Goal: Information Seeking & Learning: Learn about a topic

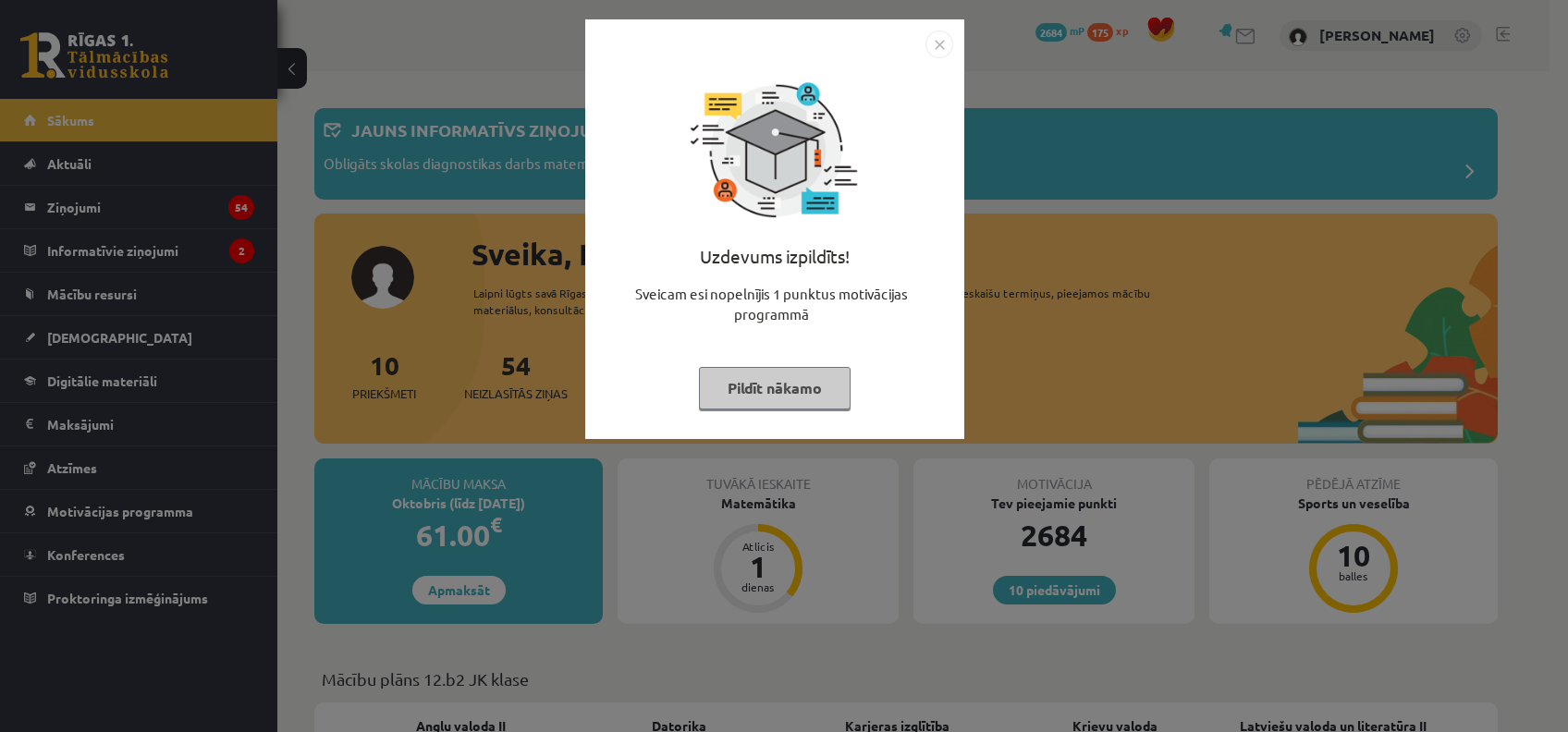
click at [781, 383] on button "Pildīt nākamo" at bounding box center [774, 388] width 152 height 42
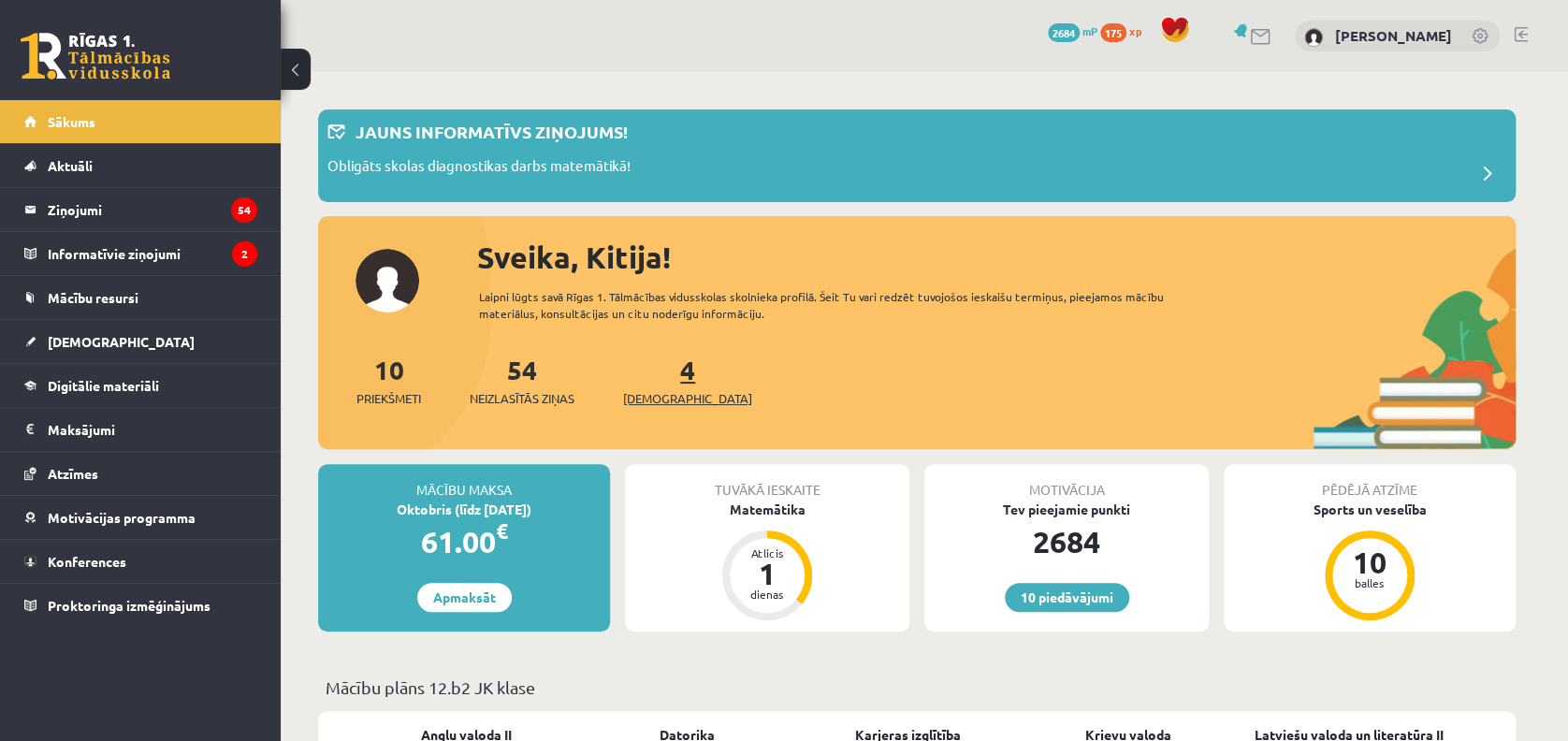
click at [652, 378] on link "4 Ieskaites" at bounding box center [688, 380] width 129 height 56
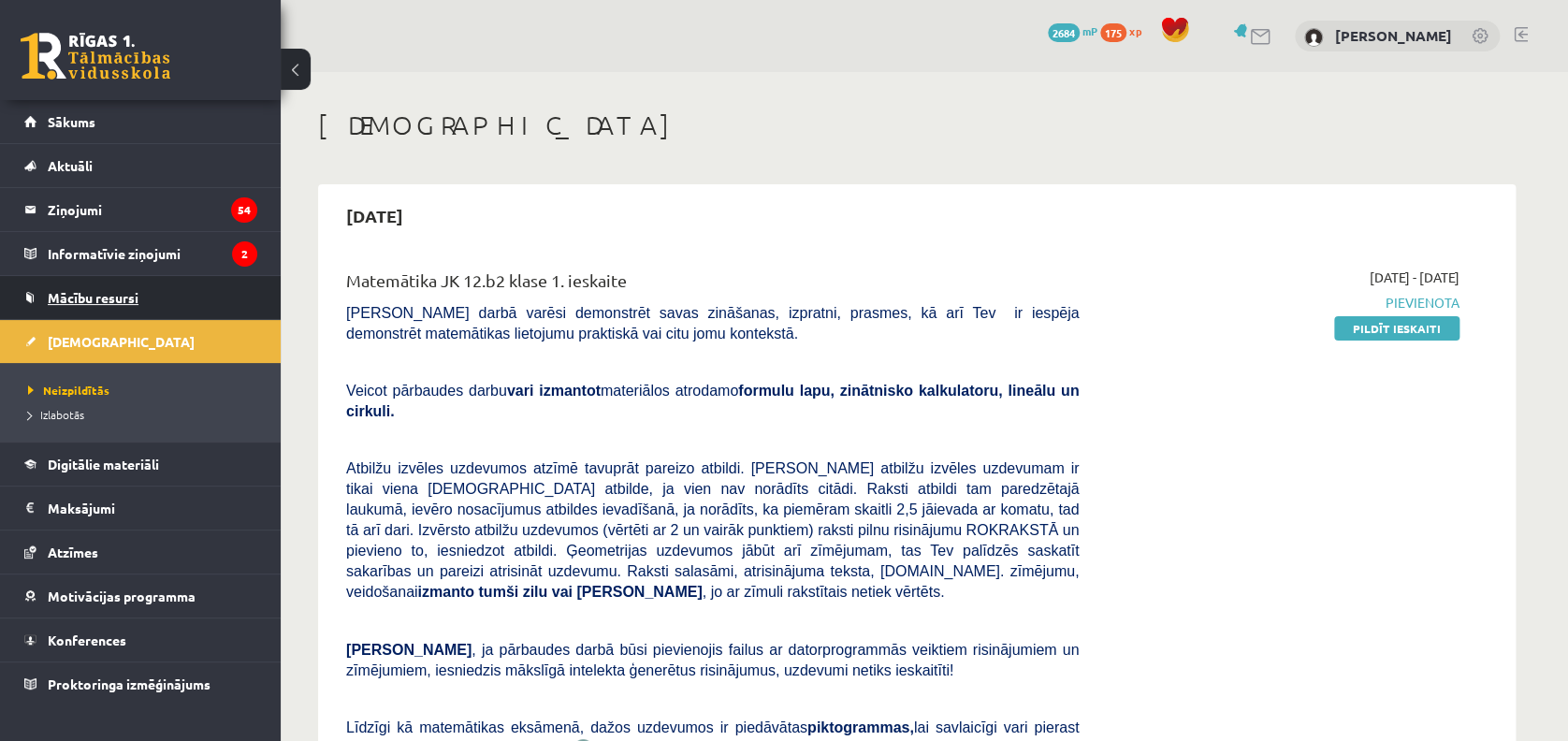
click at [117, 307] on link "Mācību resursi" at bounding box center [141, 298] width 233 height 43
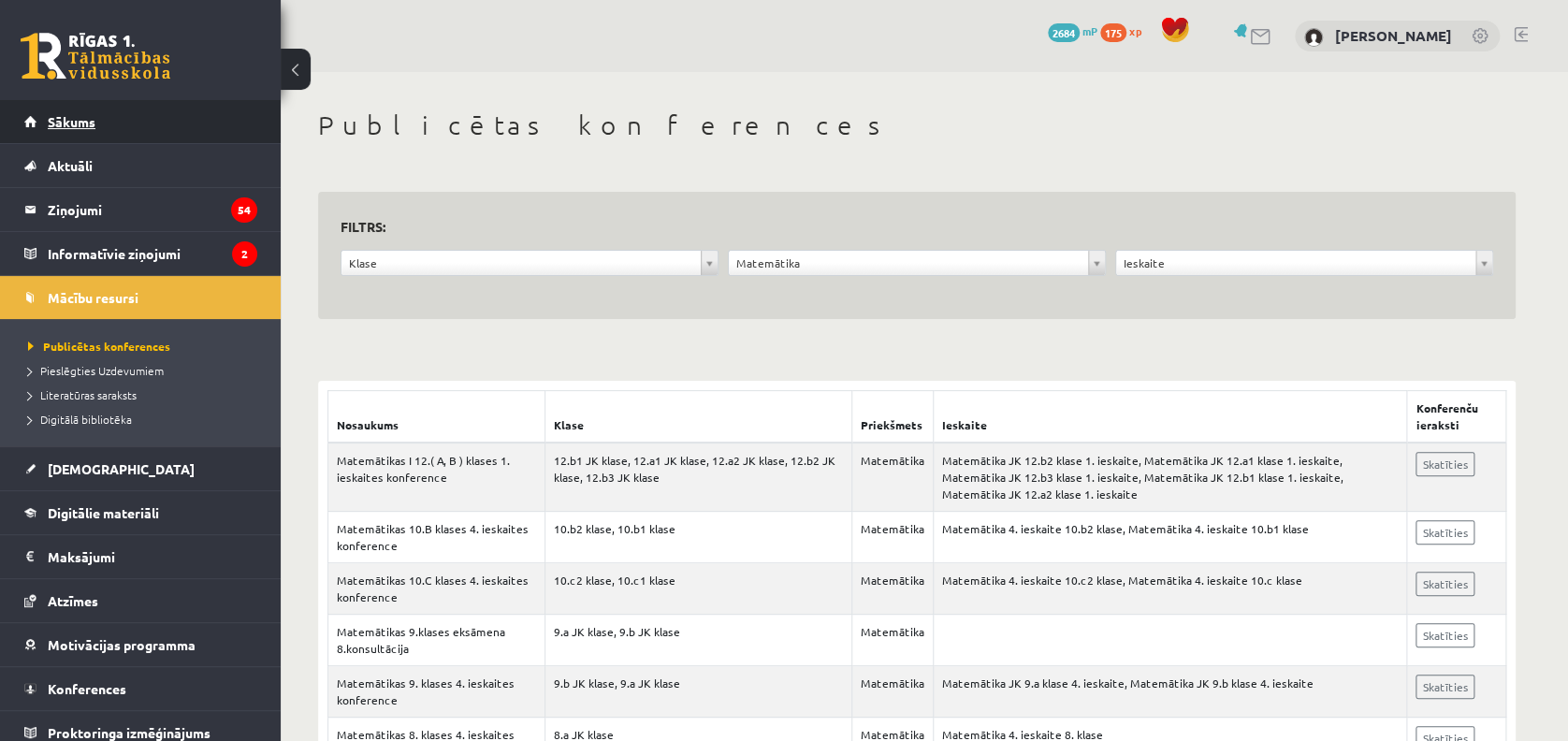
click at [71, 123] on span "Sākums" at bounding box center [71, 121] width 48 height 17
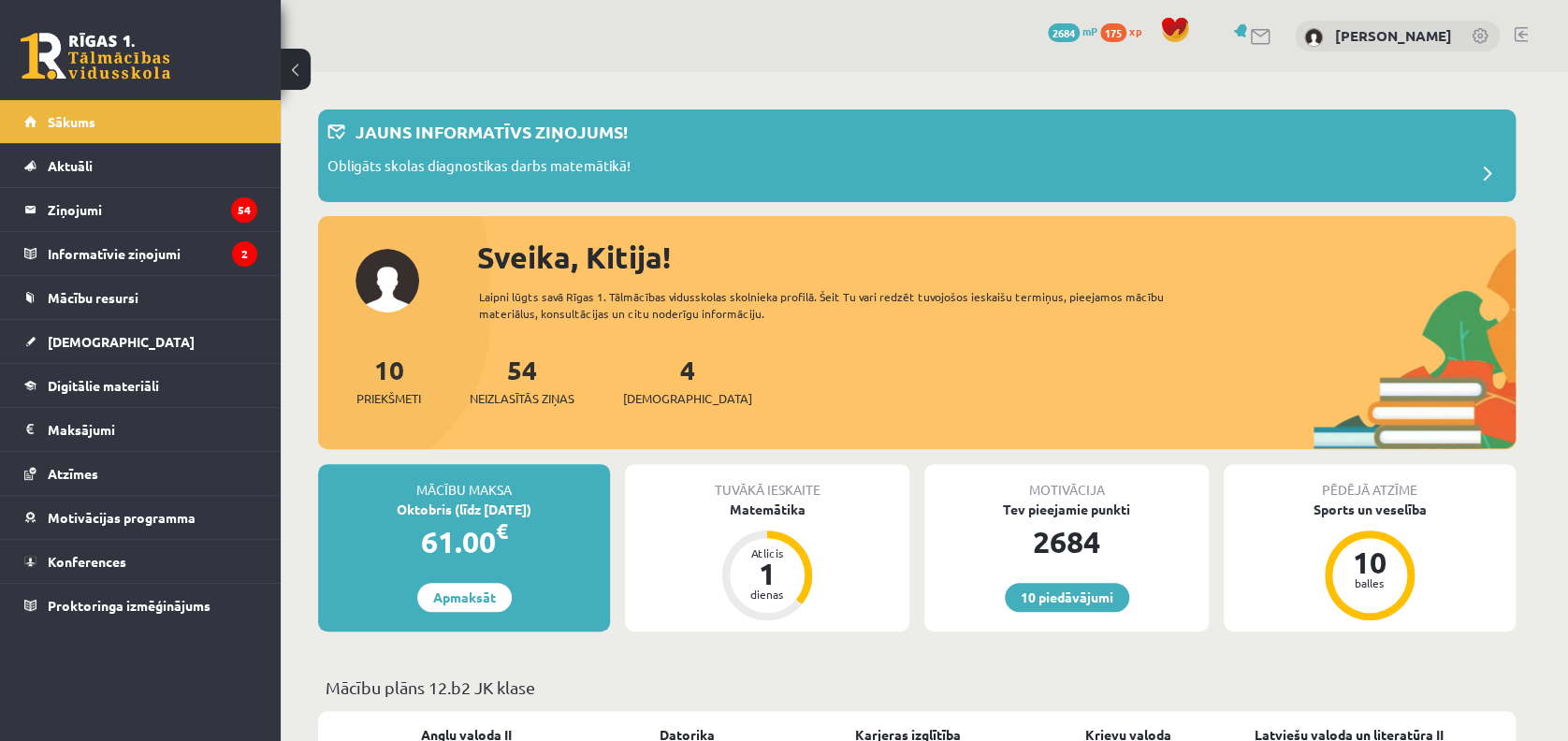
click at [650, 371] on div "4 Ieskaites" at bounding box center [688, 378] width 129 height 58
click at [656, 375] on link "4 Ieskaites" at bounding box center [688, 380] width 129 height 56
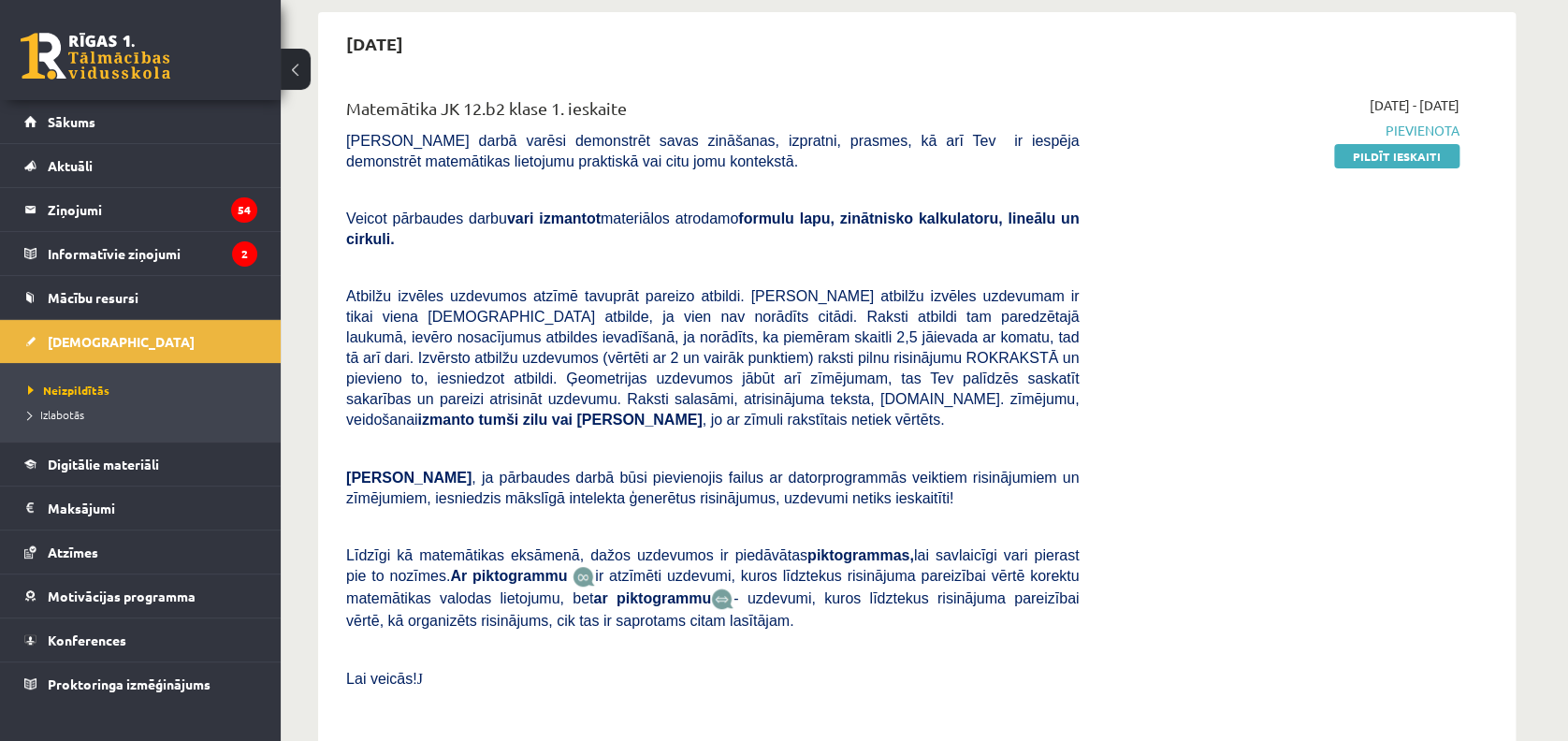
scroll to position [120, 0]
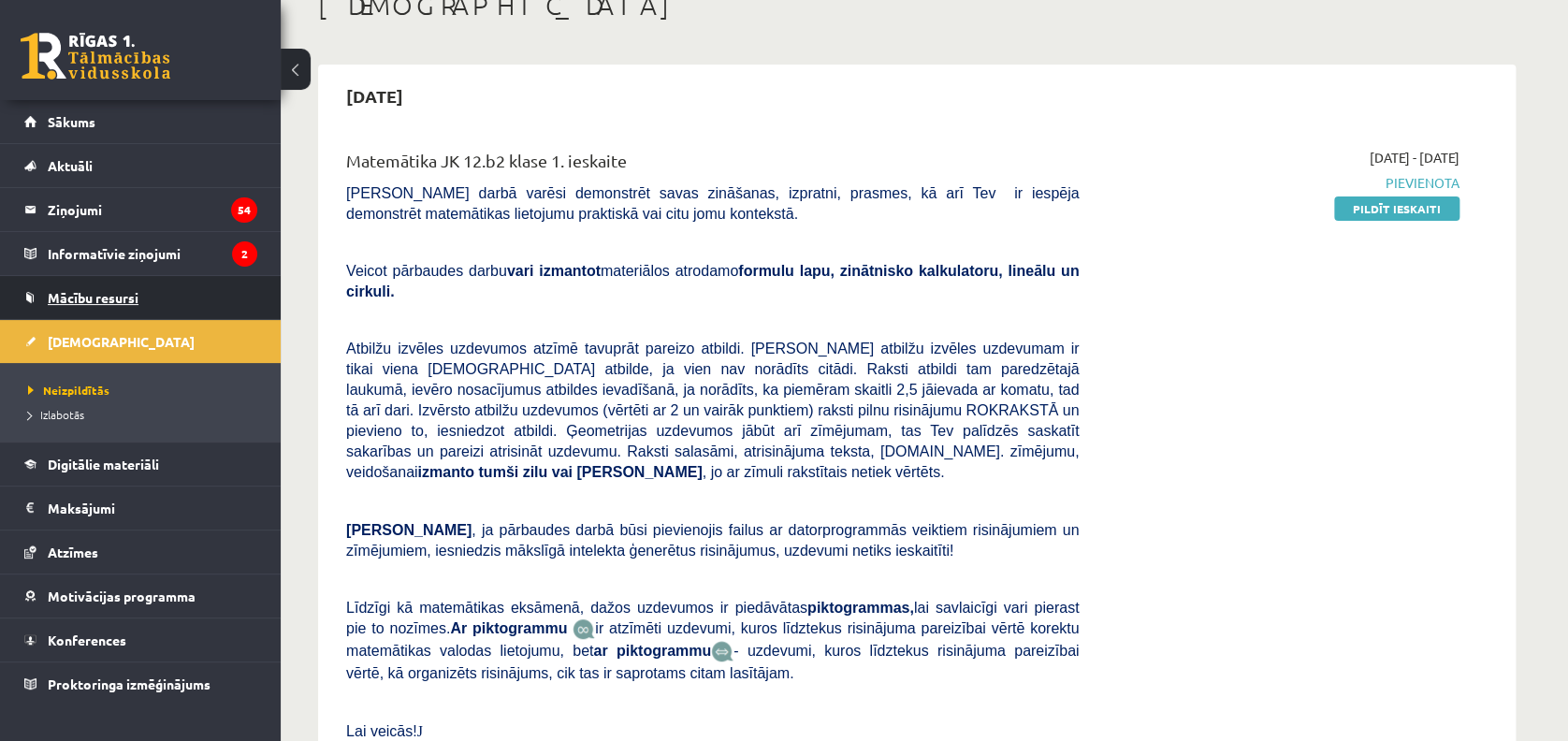
click at [86, 292] on span "Mācību resursi" at bounding box center [93, 297] width 91 height 17
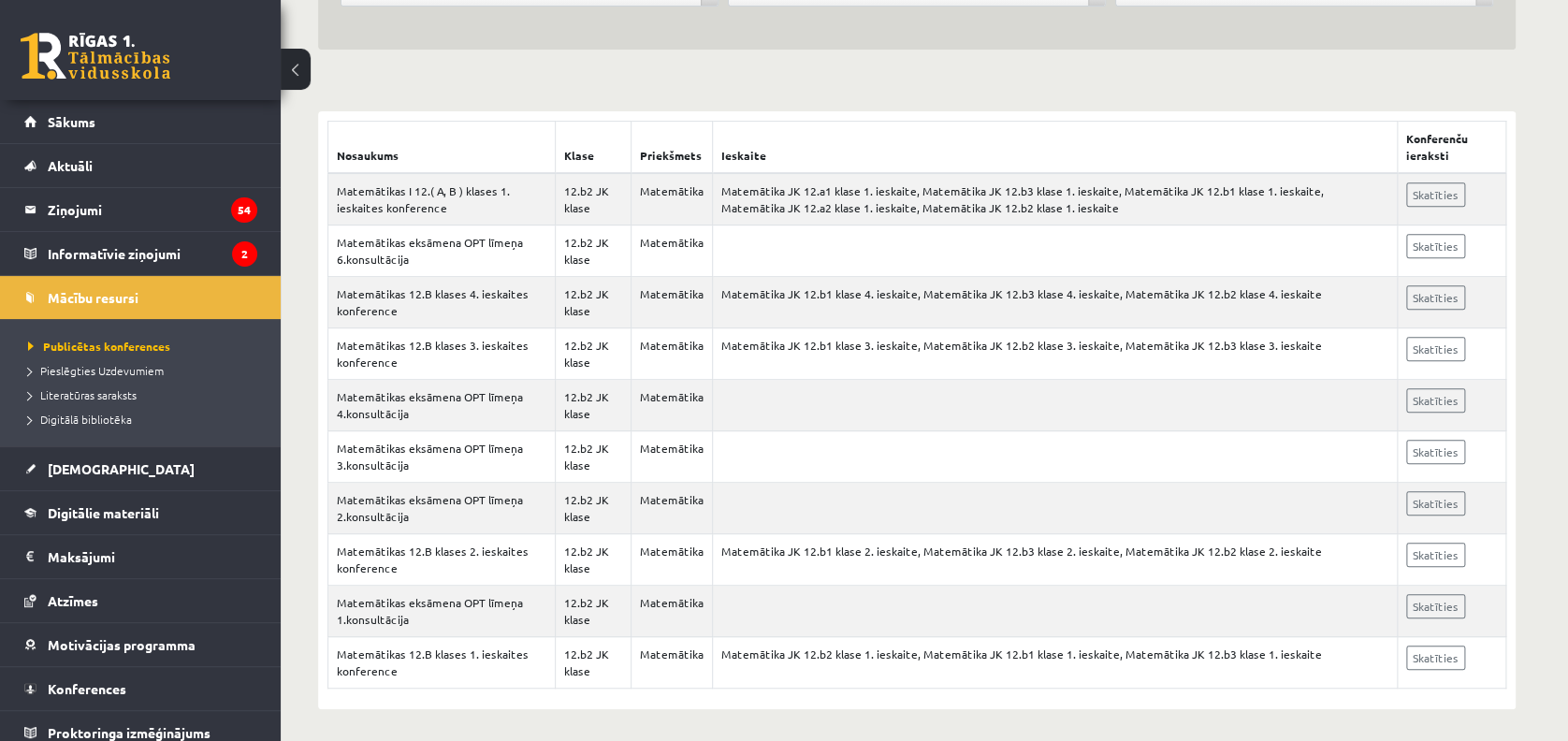
scroll to position [274, 0]
click at [464, 195] on td "Matemātikas I 12.( A, B ) klases 1. ieskaites konference" at bounding box center [442, 196] width 228 height 53
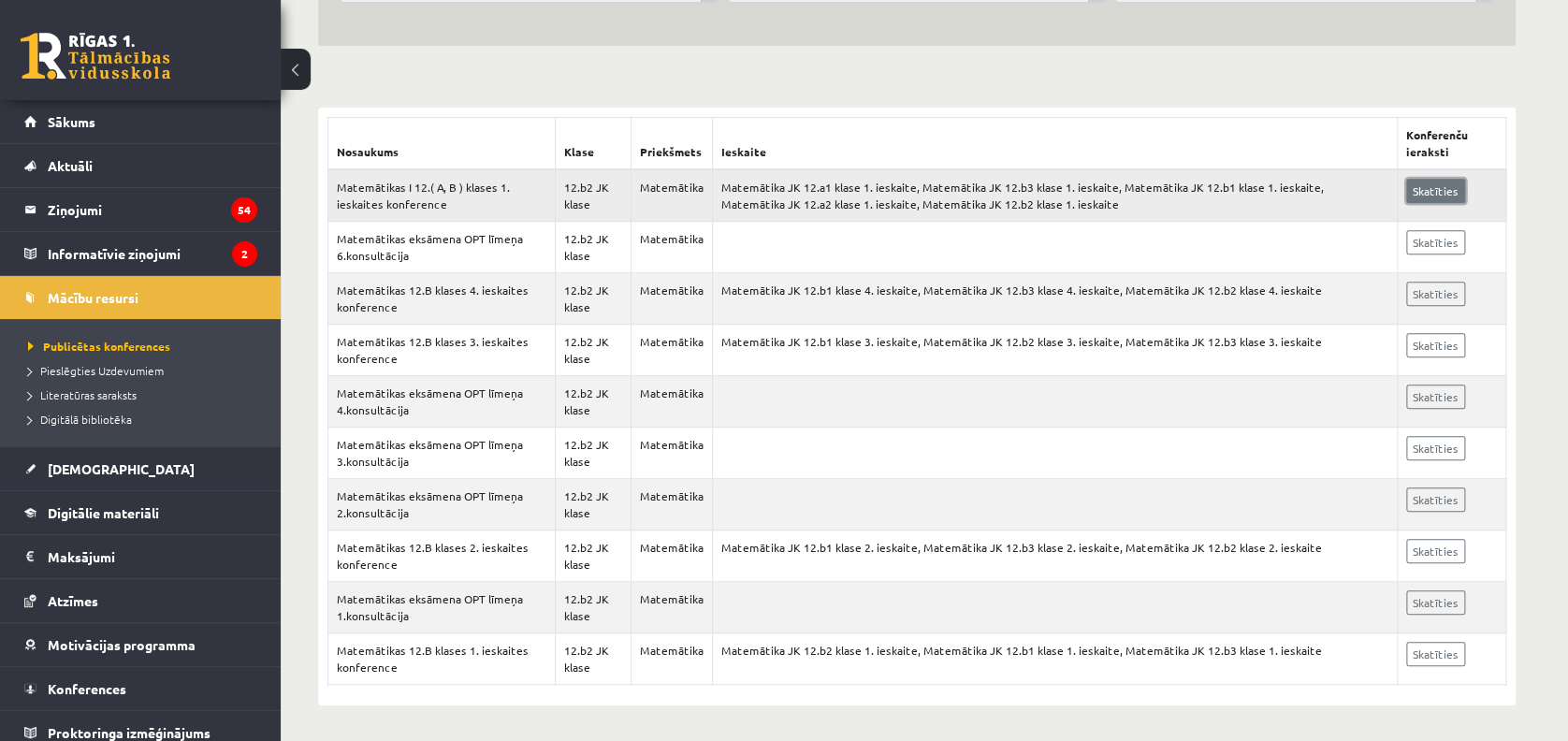
click at [1421, 193] on link "Skatīties" at bounding box center [1435, 191] width 59 height 24
click at [89, 419] on span "Digitālā bibliotēka" at bounding box center [80, 418] width 104 height 15
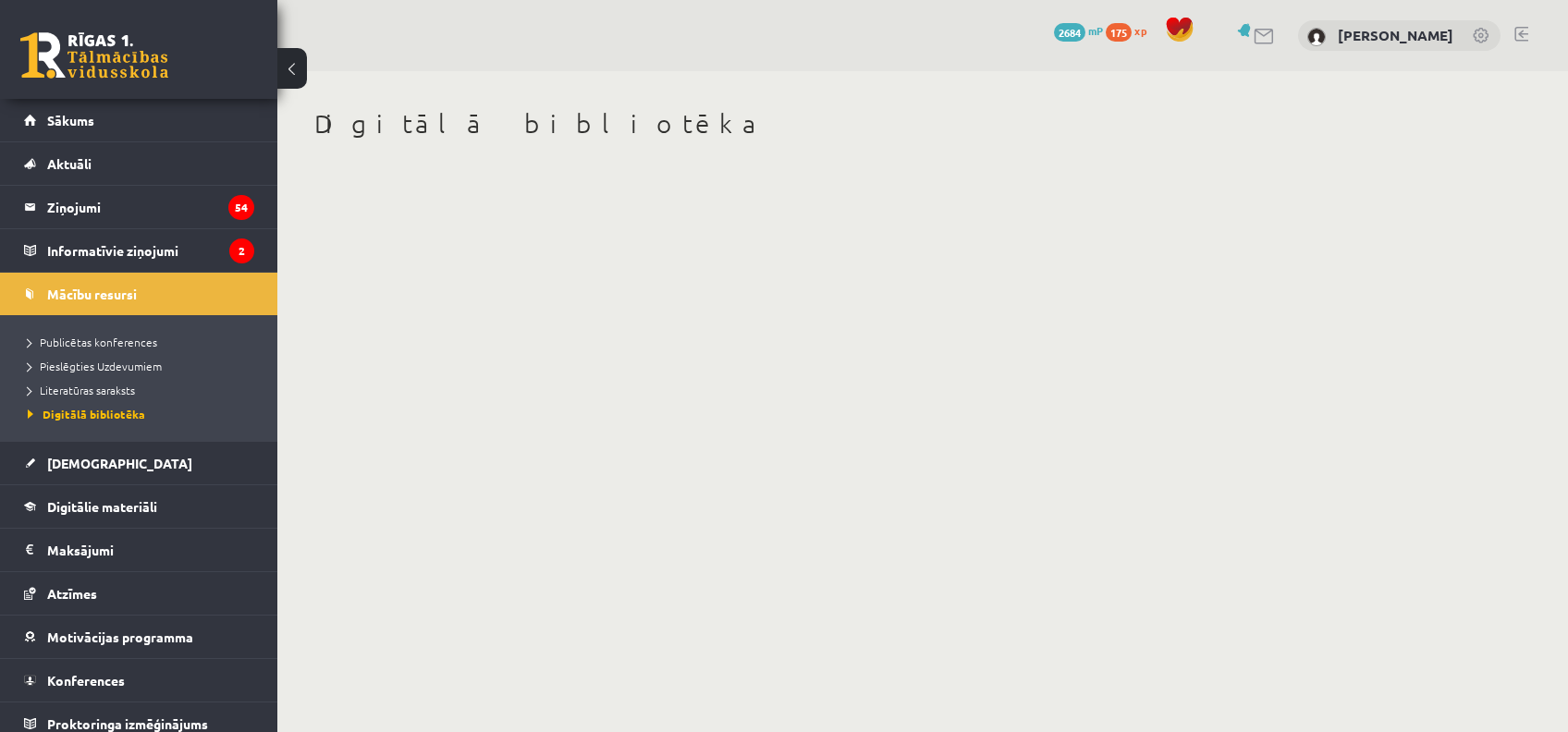
drag, startPoint x: 280, startPoint y: 153, endPoint x: 274, endPoint y: 258, distance: 105.2
click at [274, 205] on div "0 Dāvanas 2684 mP 175 xp Kitija Ose Sākums Aktuāli Kā mācīties eSKOLĀ Kontakti …" at bounding box center [784, 102] width 1568 height 205
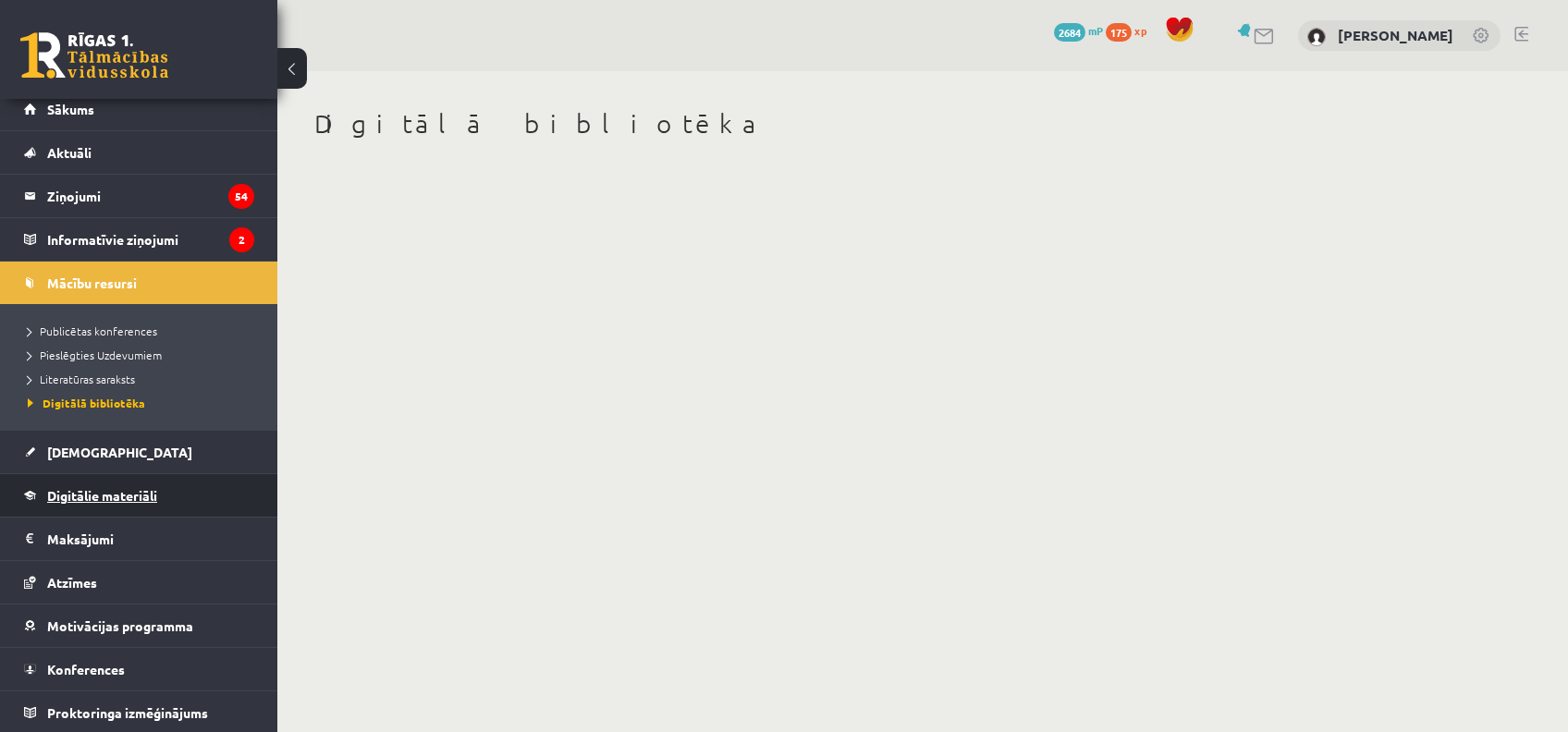
click at [115, 488] on span "Digitālie materiāli" at bounding box center [102, 495] width 110 height 16
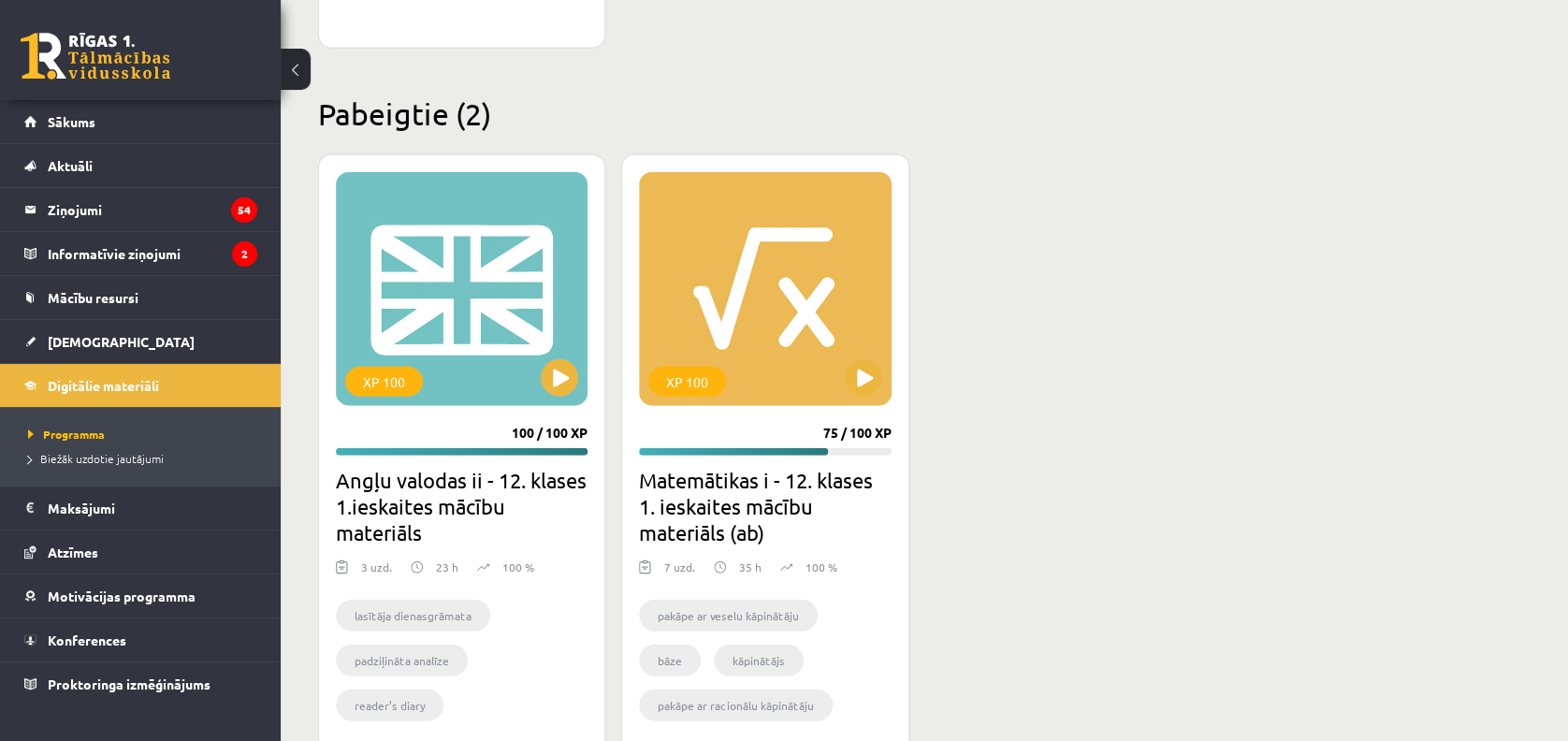
scroll to position [2172, 0]
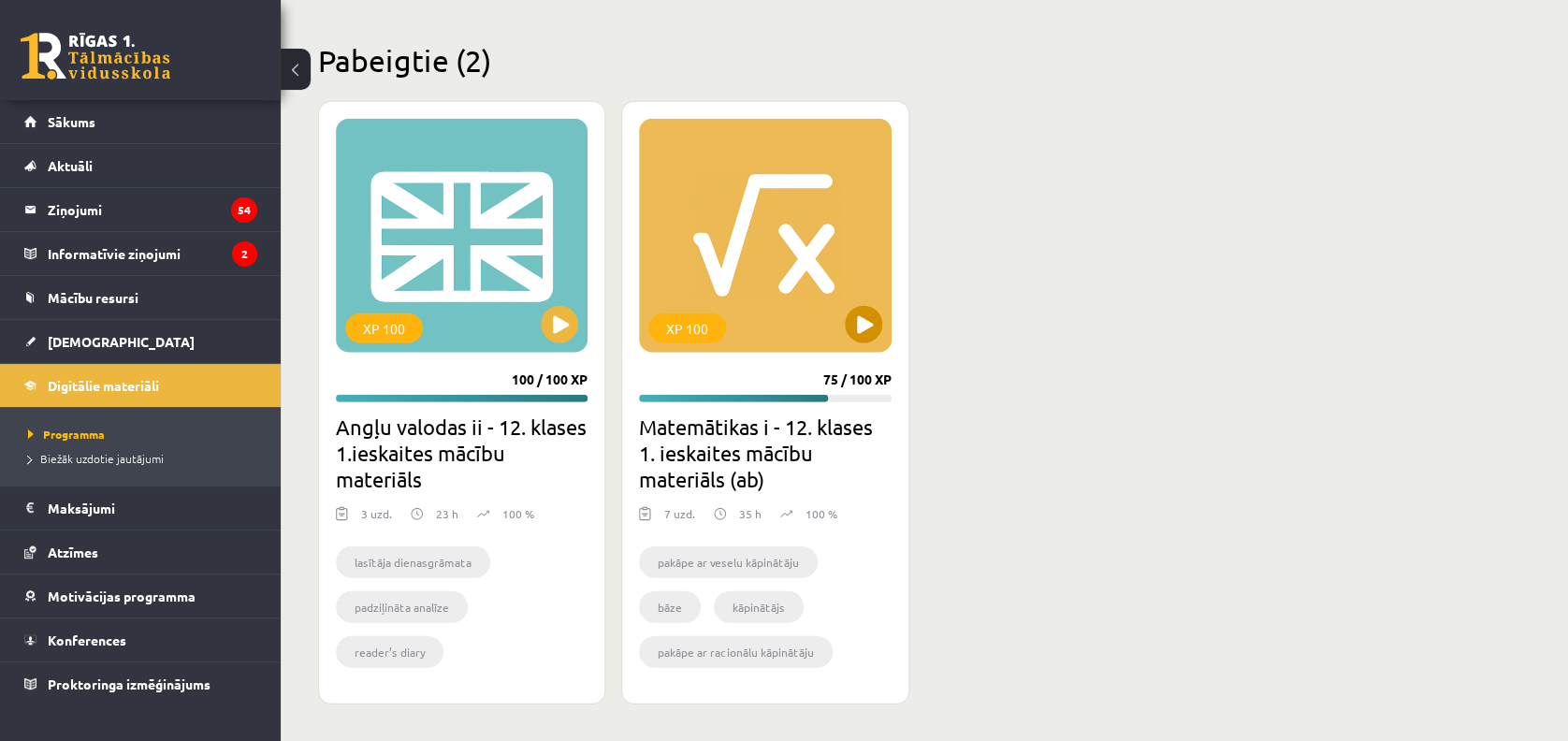
click at [756, 291] on div "XP 100" at bounding box center [765, 236] width 252 height 234
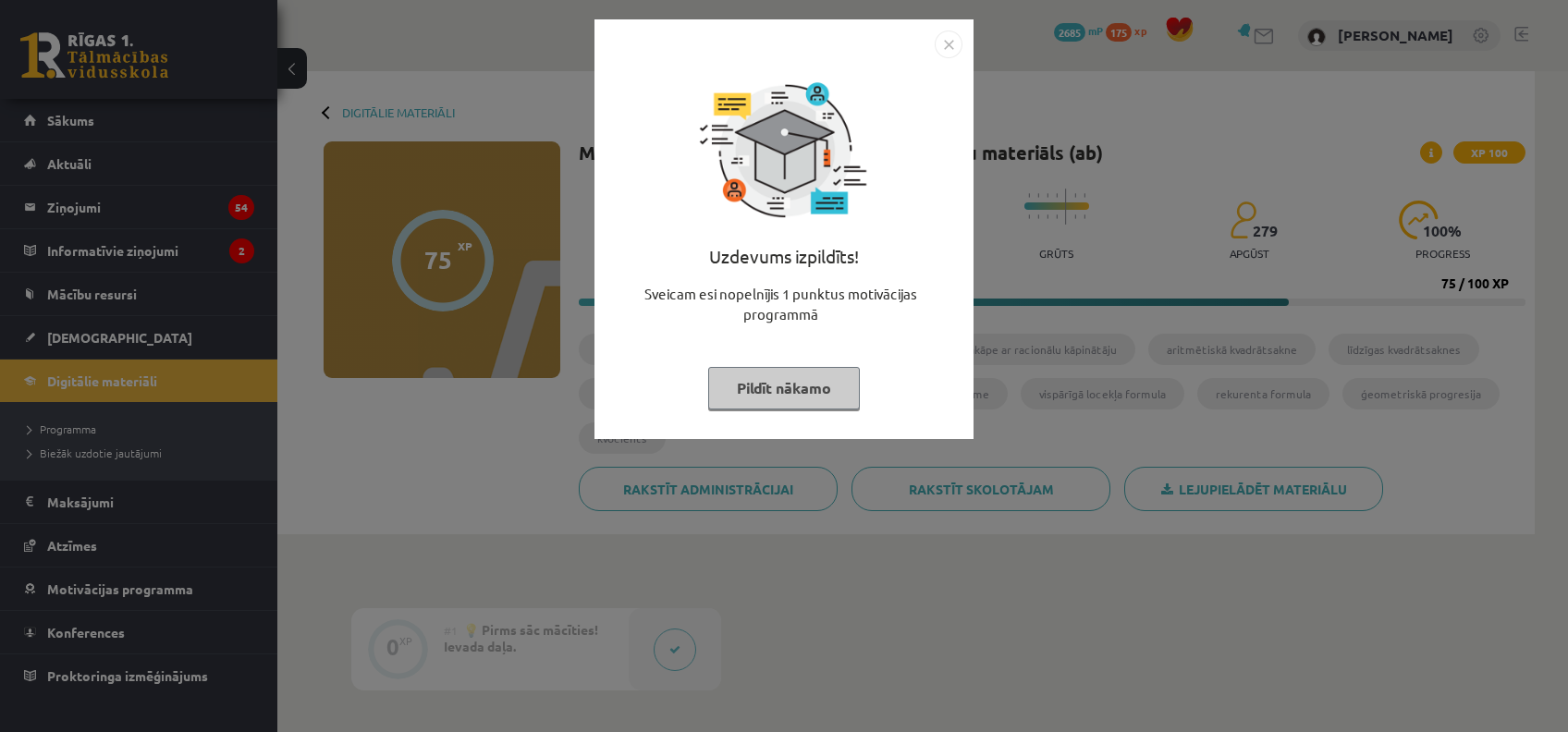
click at [940, 51] on img "Close" at bounding box center [948, 44] width 28 height 28
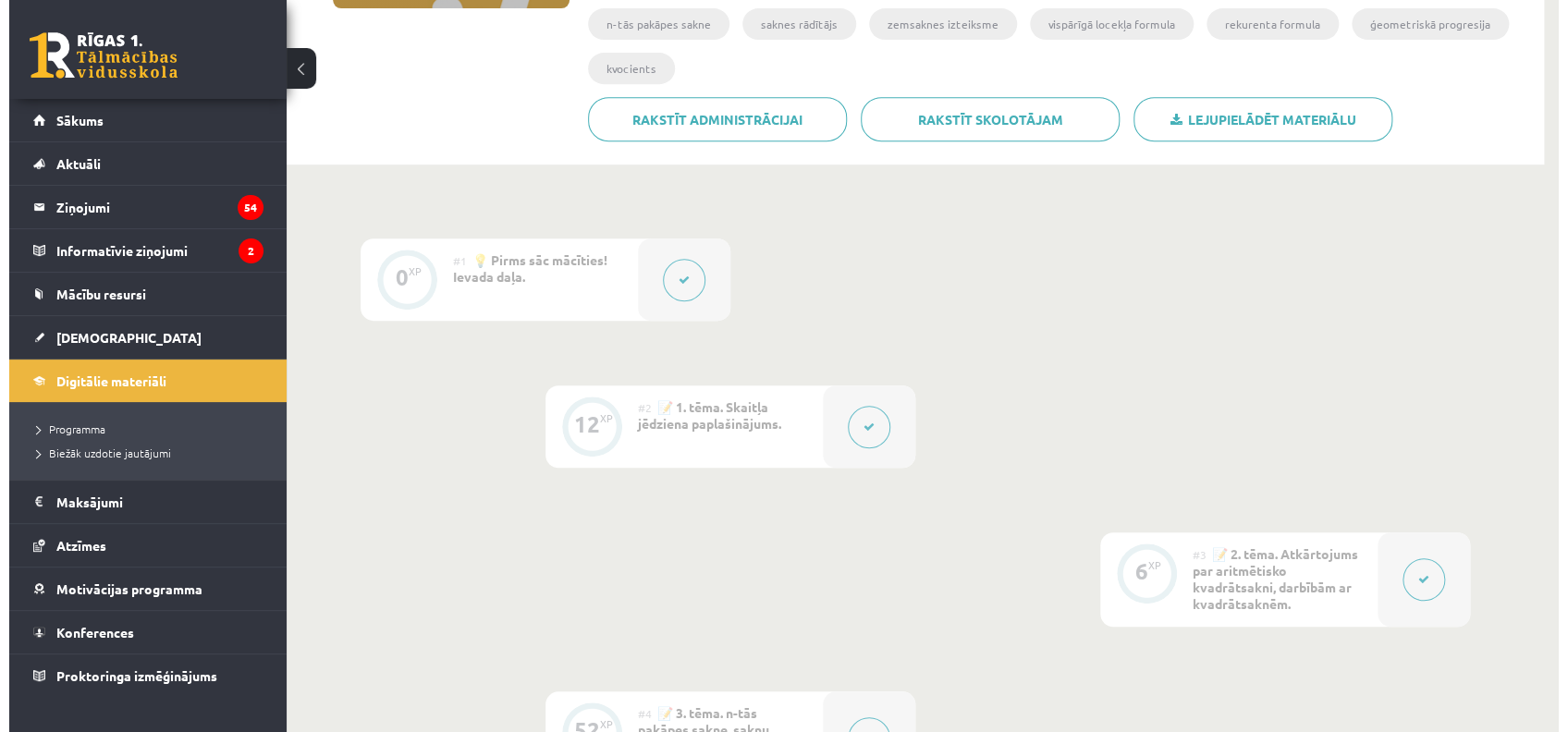
scroll to position [379, 0]
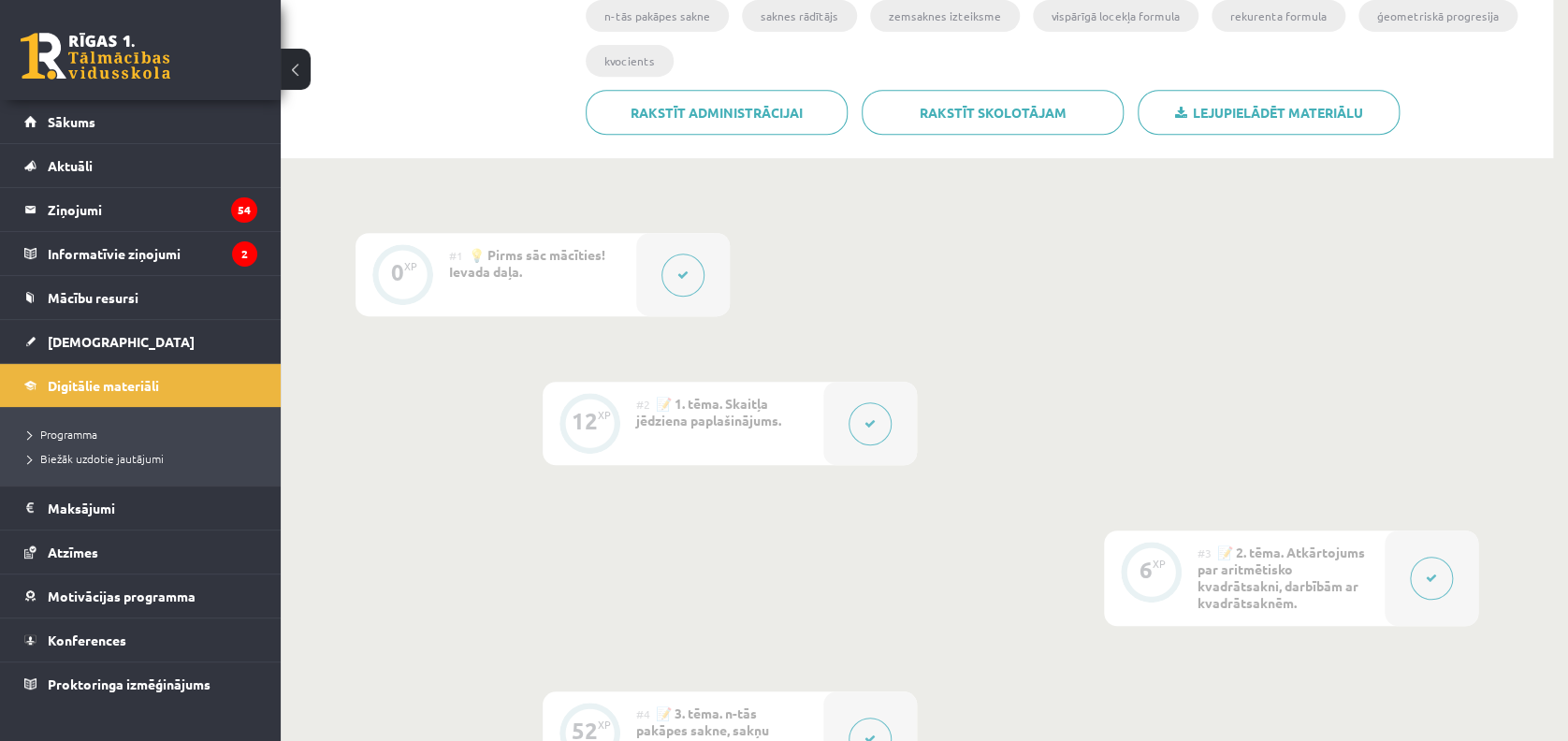
click at [692, 279] on button at bounding box center [683, 276] width 43 height 43
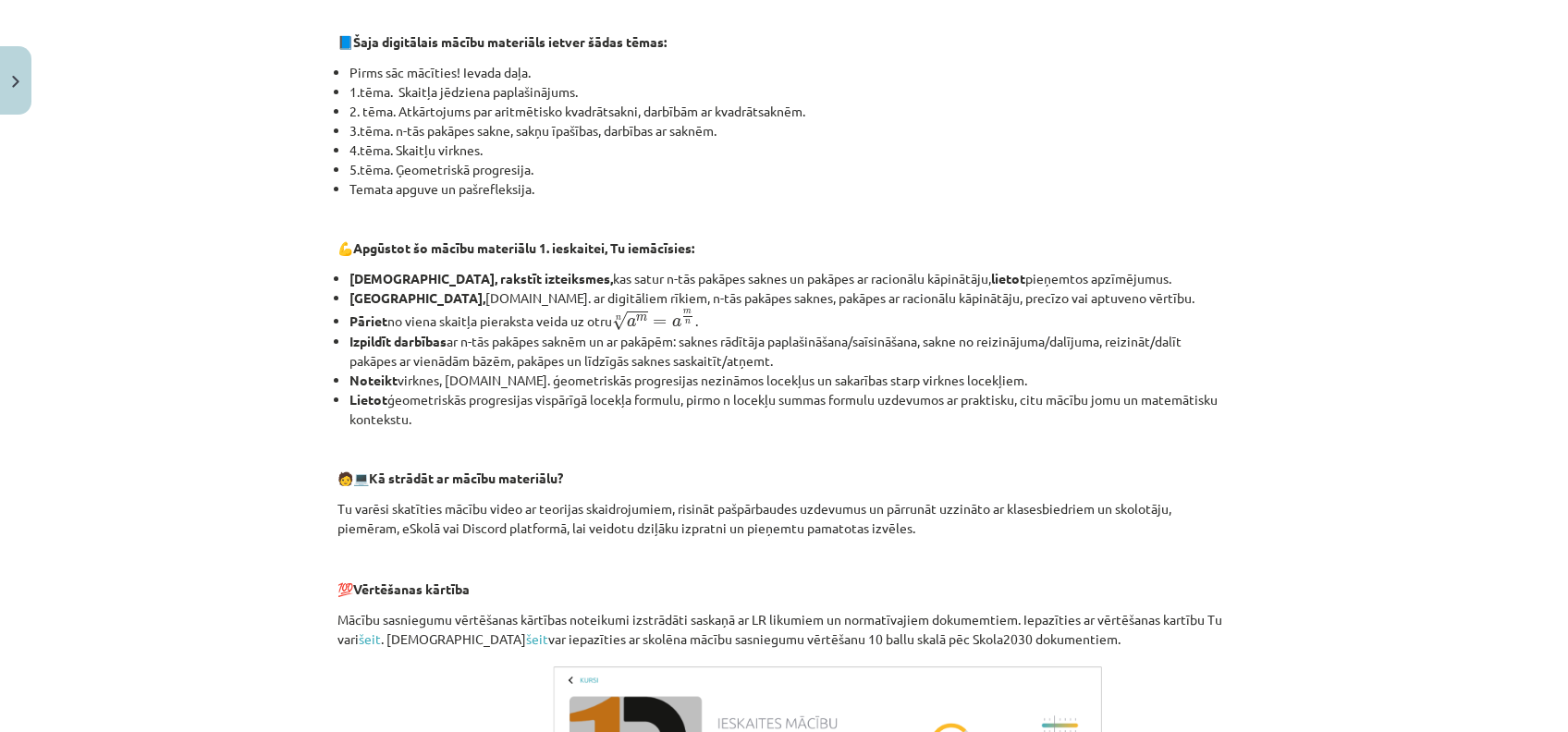
scroll to position [0, 0]
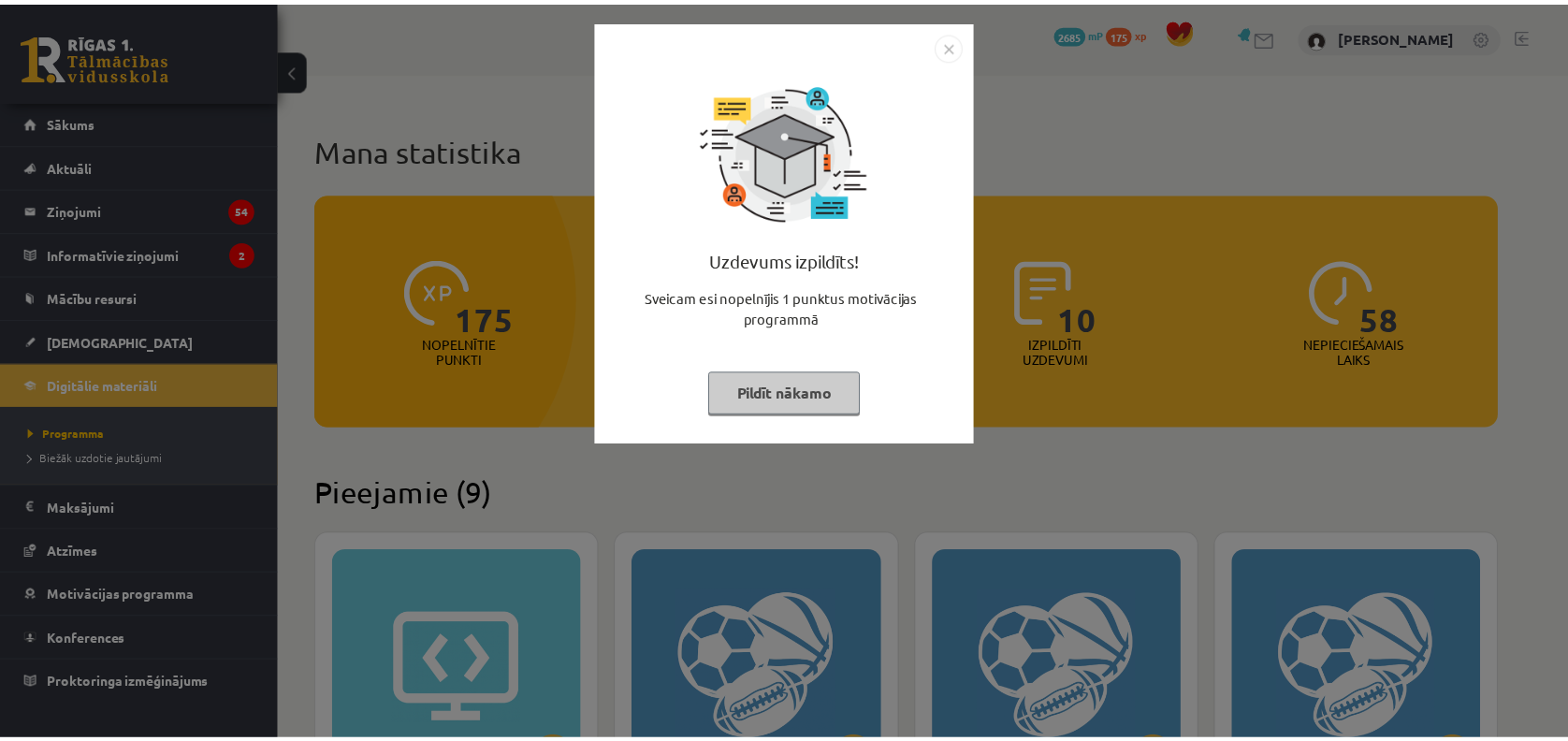
scroll to position [2172, 0]
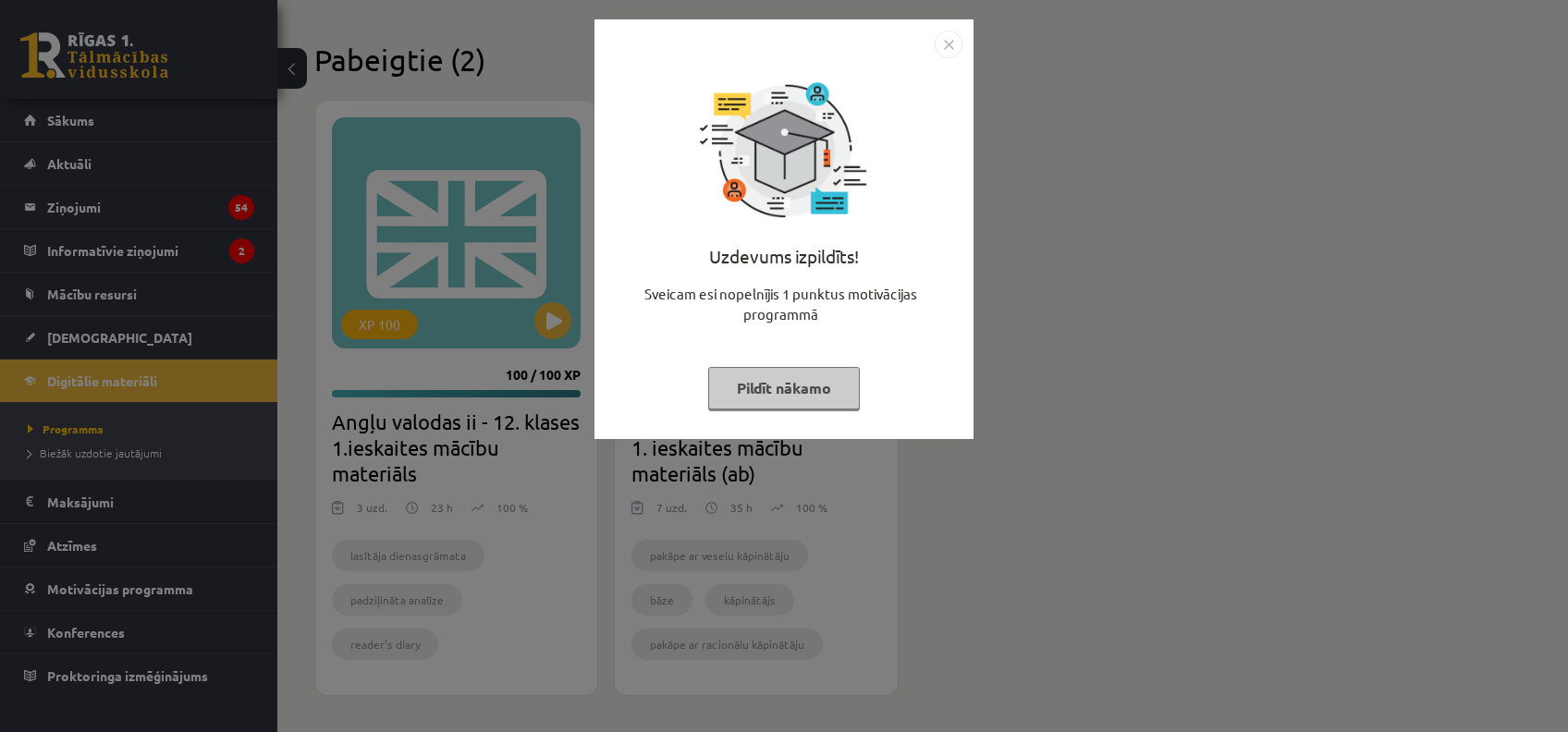
click at [941, 44] on img "Close" at bounding box center [948, 44] width 28 height 28
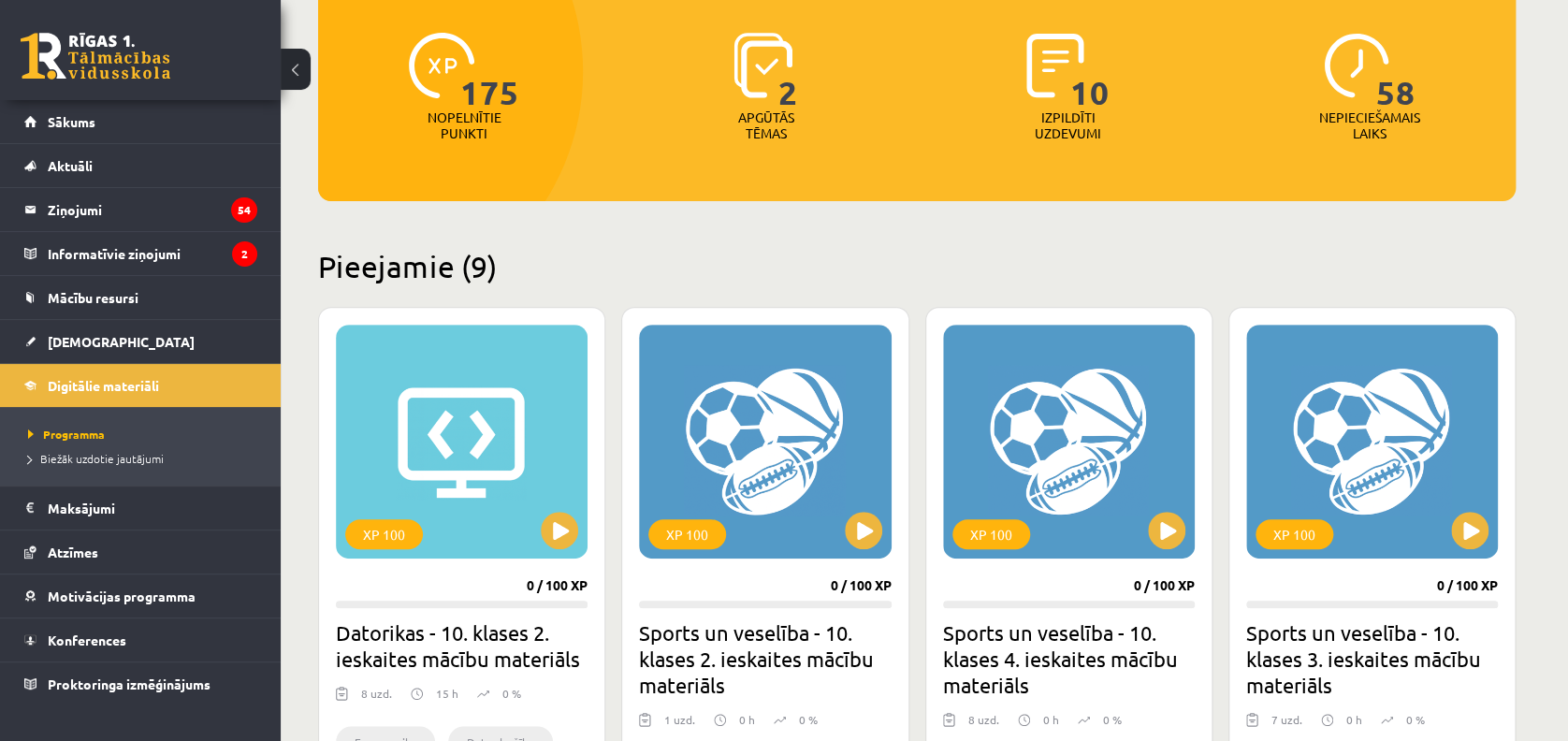
scroll to position [0, 0]
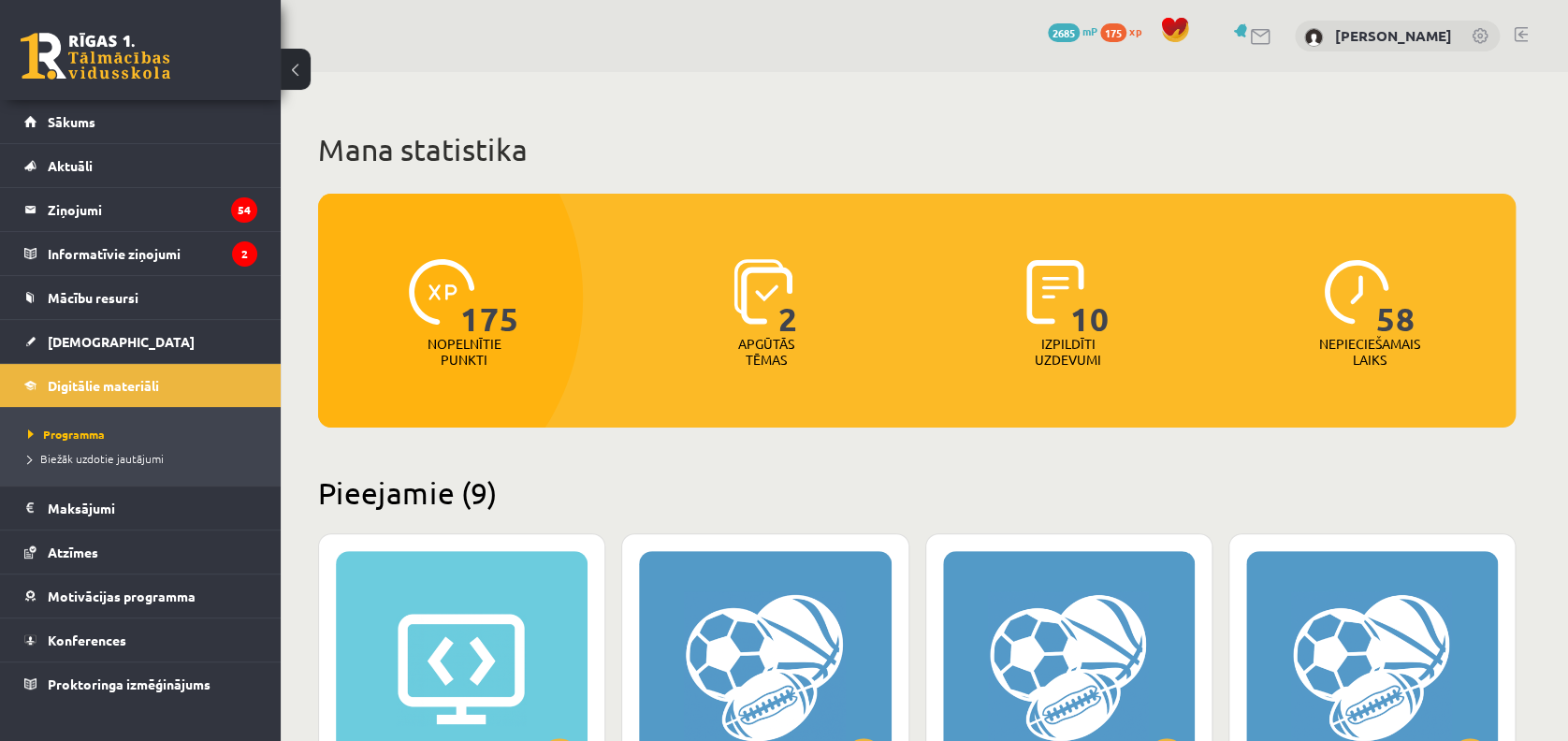
click at [84, 327] on link "[DEMOGRAPHIC_DATA]" at bounding box center [141, 342] width 233 height 43
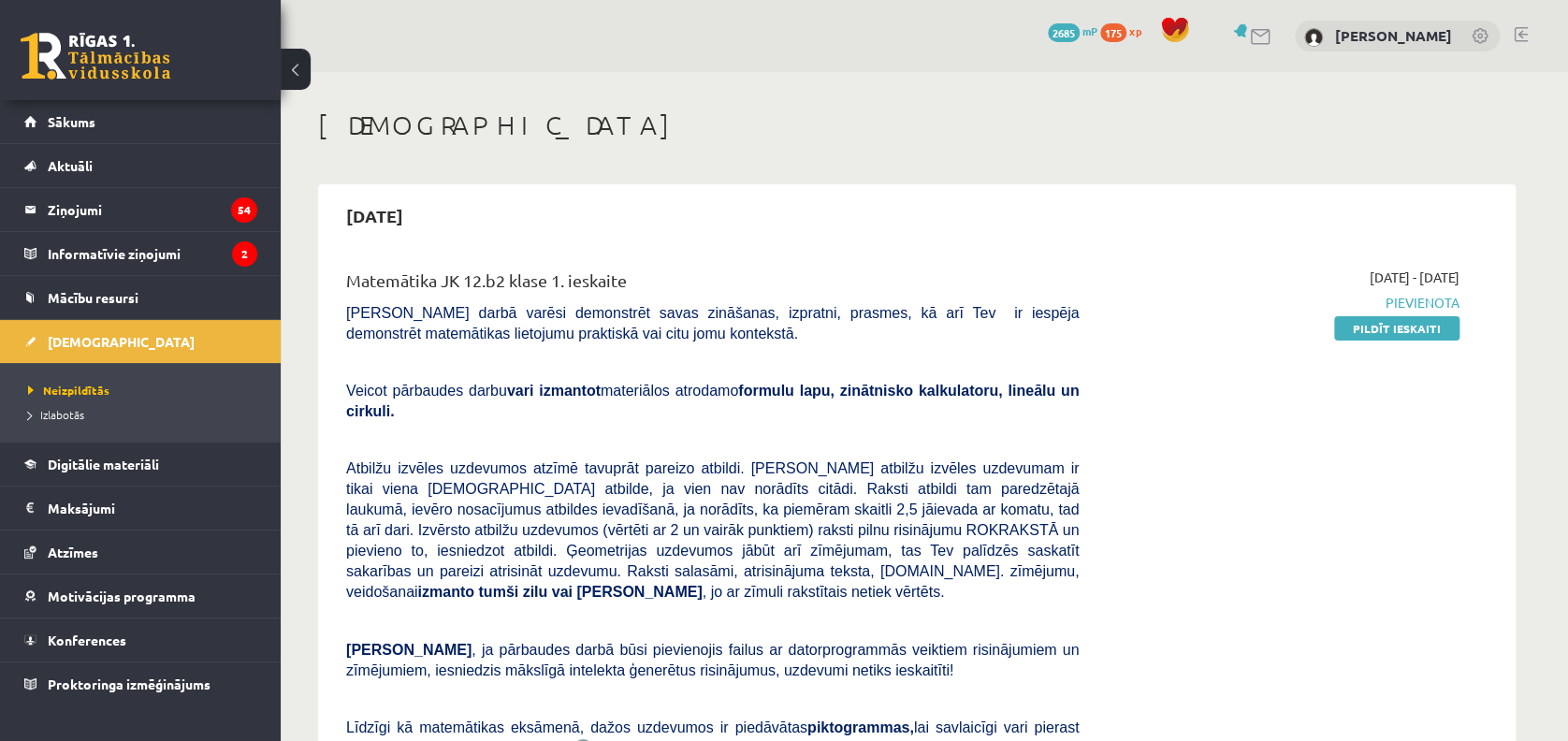
click at [1518, 37] on link at bounding box center [1521, 34] width 14 height 15
